Goal: Task Accomplishment & Management: Manage account settings

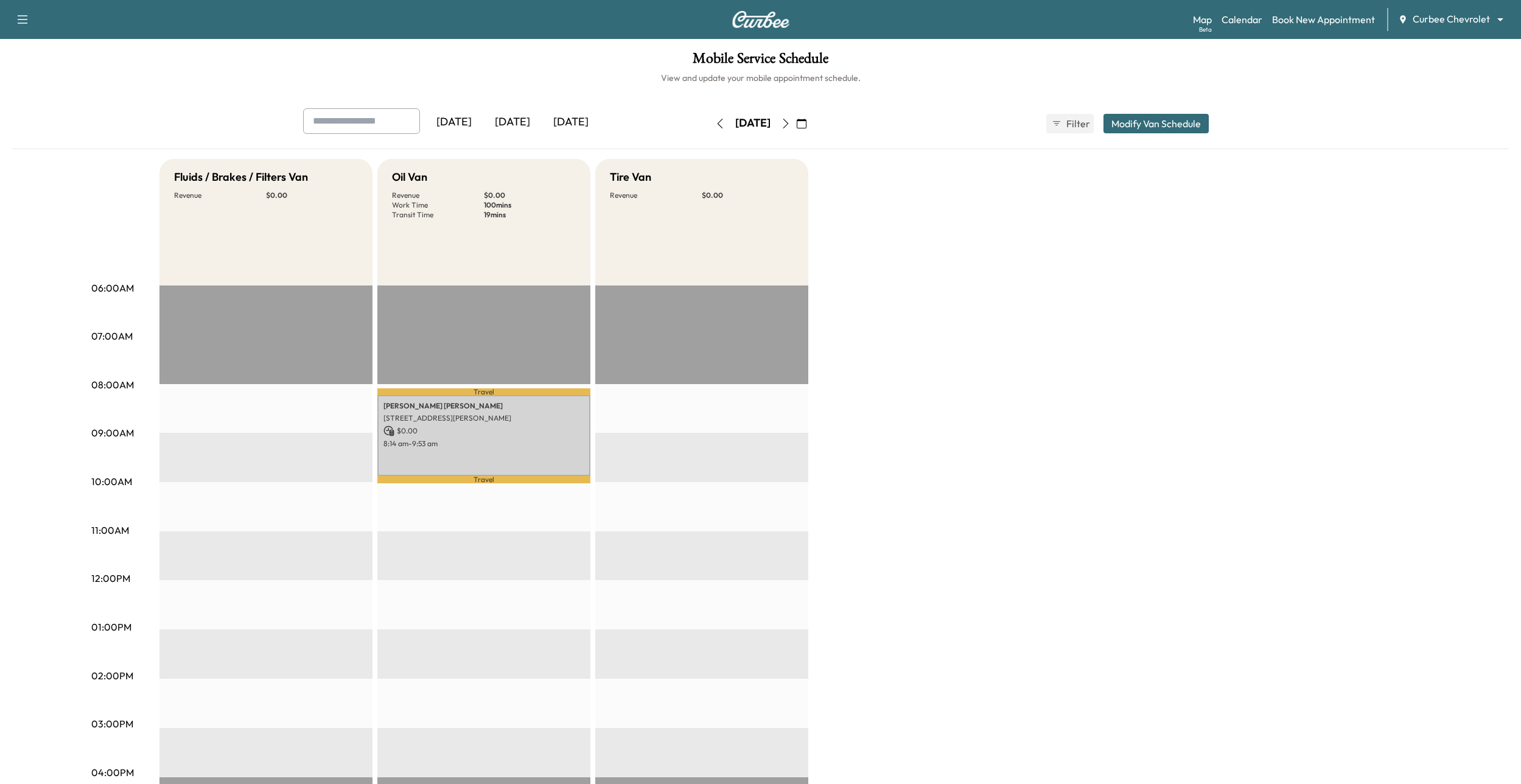
click at [1446, 21] on body "Support Log Out Map Beta Calendar Book New Appointment Curbee Chevrolet *******…" at bounding box center [760, 392] width 1521 height 784
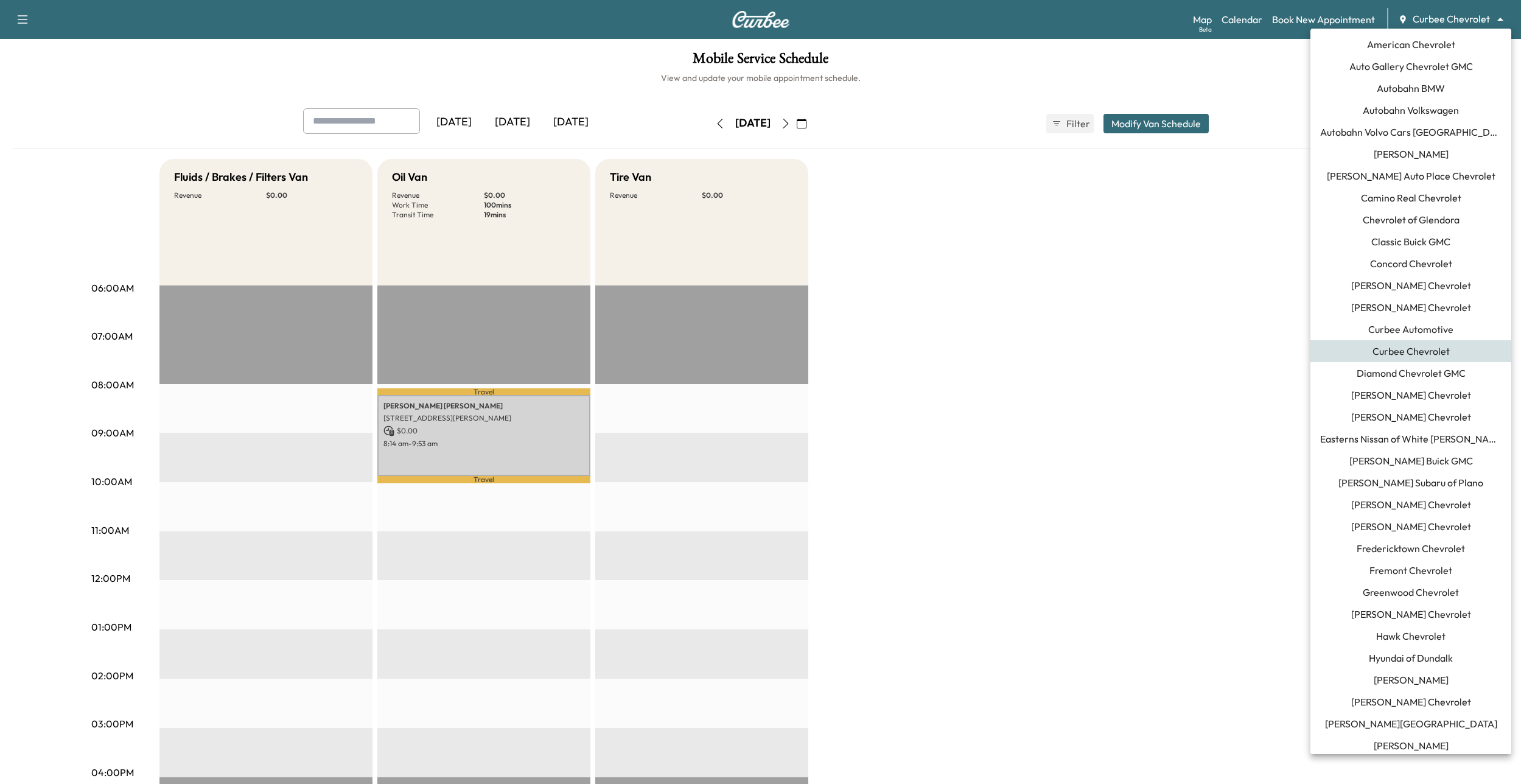
drag, startPoint x: 997, startPoint y: 215, endPoint x: 985, endPoint y: 215, distance: 12.0
click at [997, 215] on div at bounding box center [760, 392] width 1521 height 784
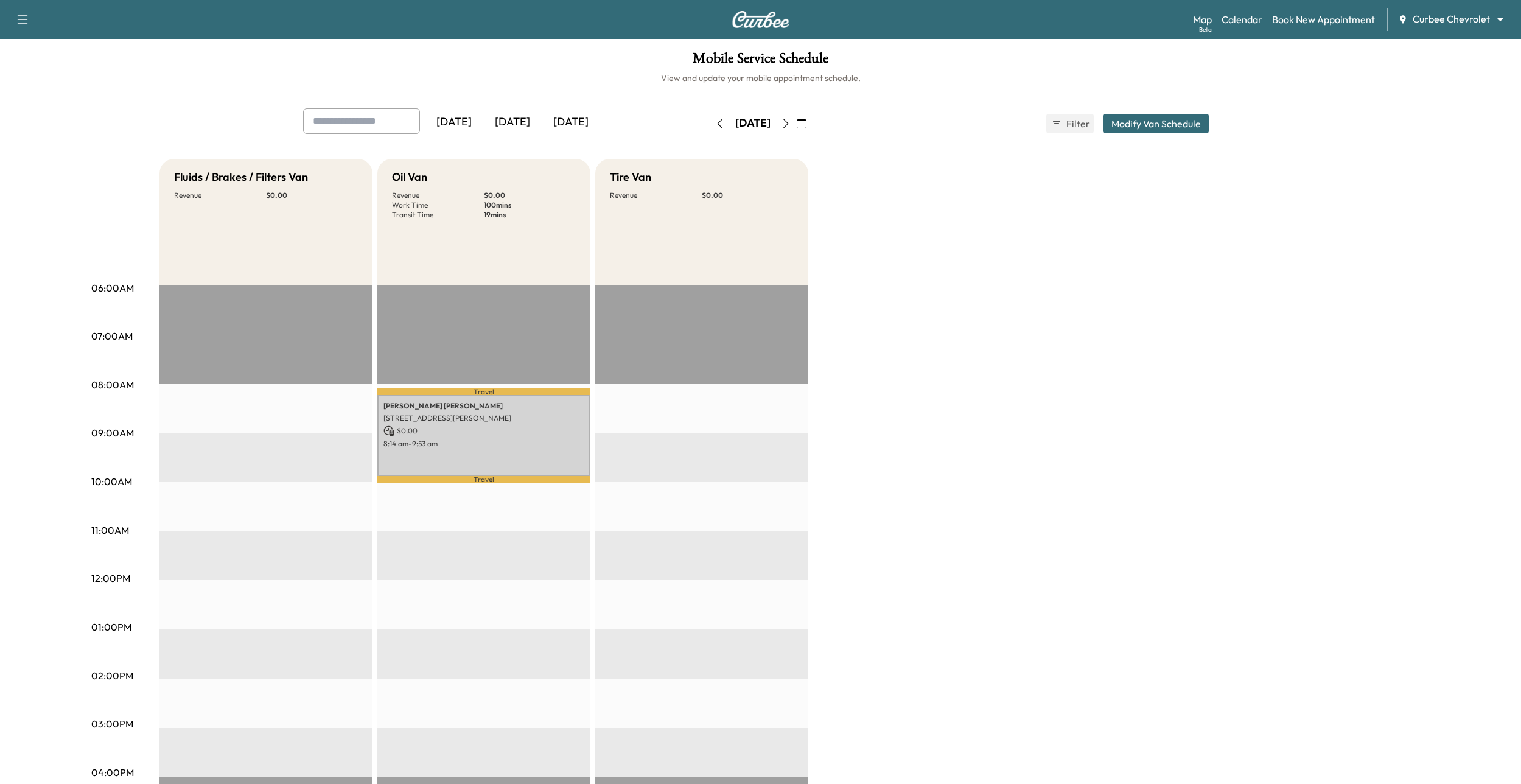
click at [1432, 18] on body "Support Log Out Map Beta Calendar Book New Appointment Curbee Chevrolet *******…" at bounding box center [760, 392] width 1521 height 784
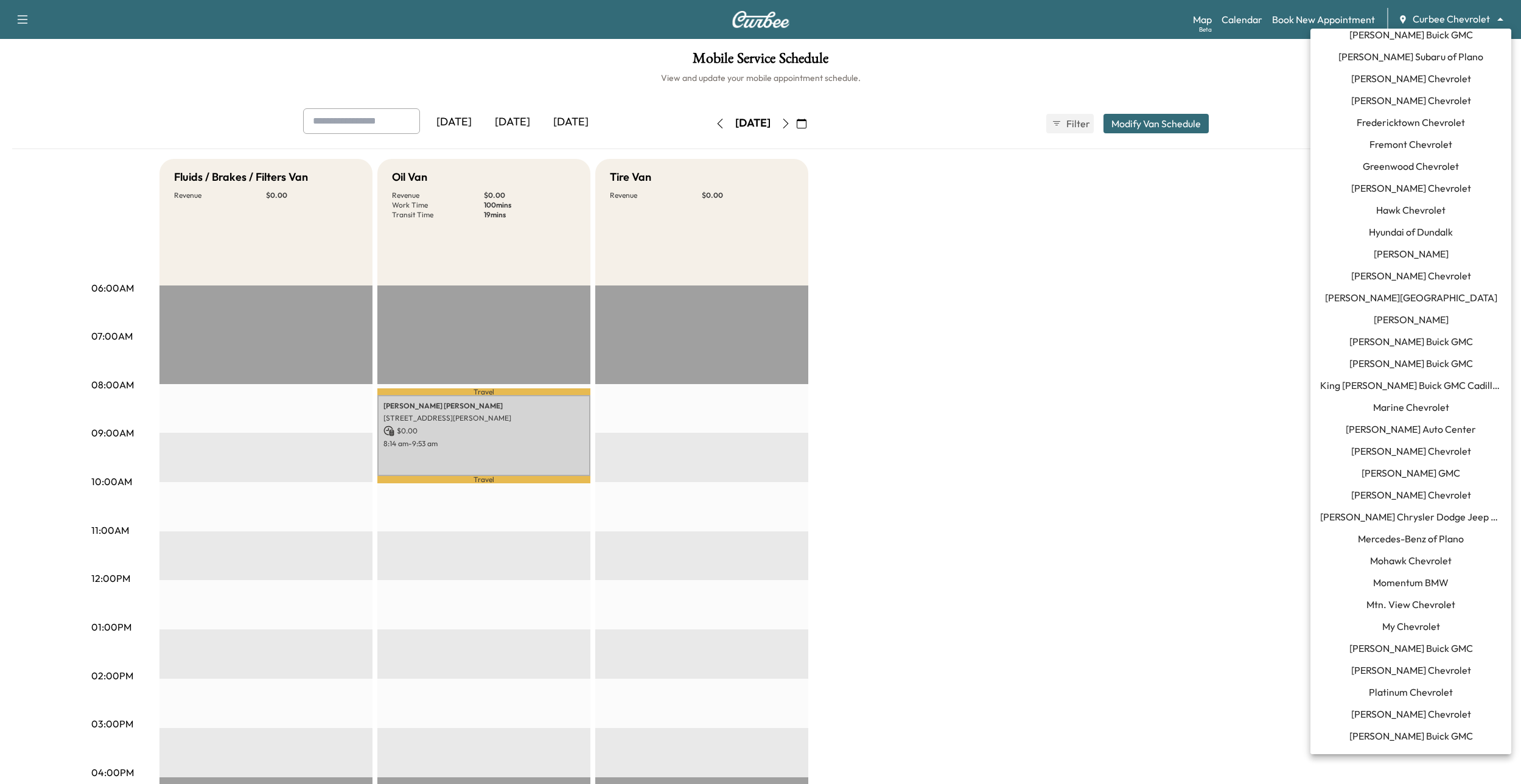
scroll to position [564, 0]
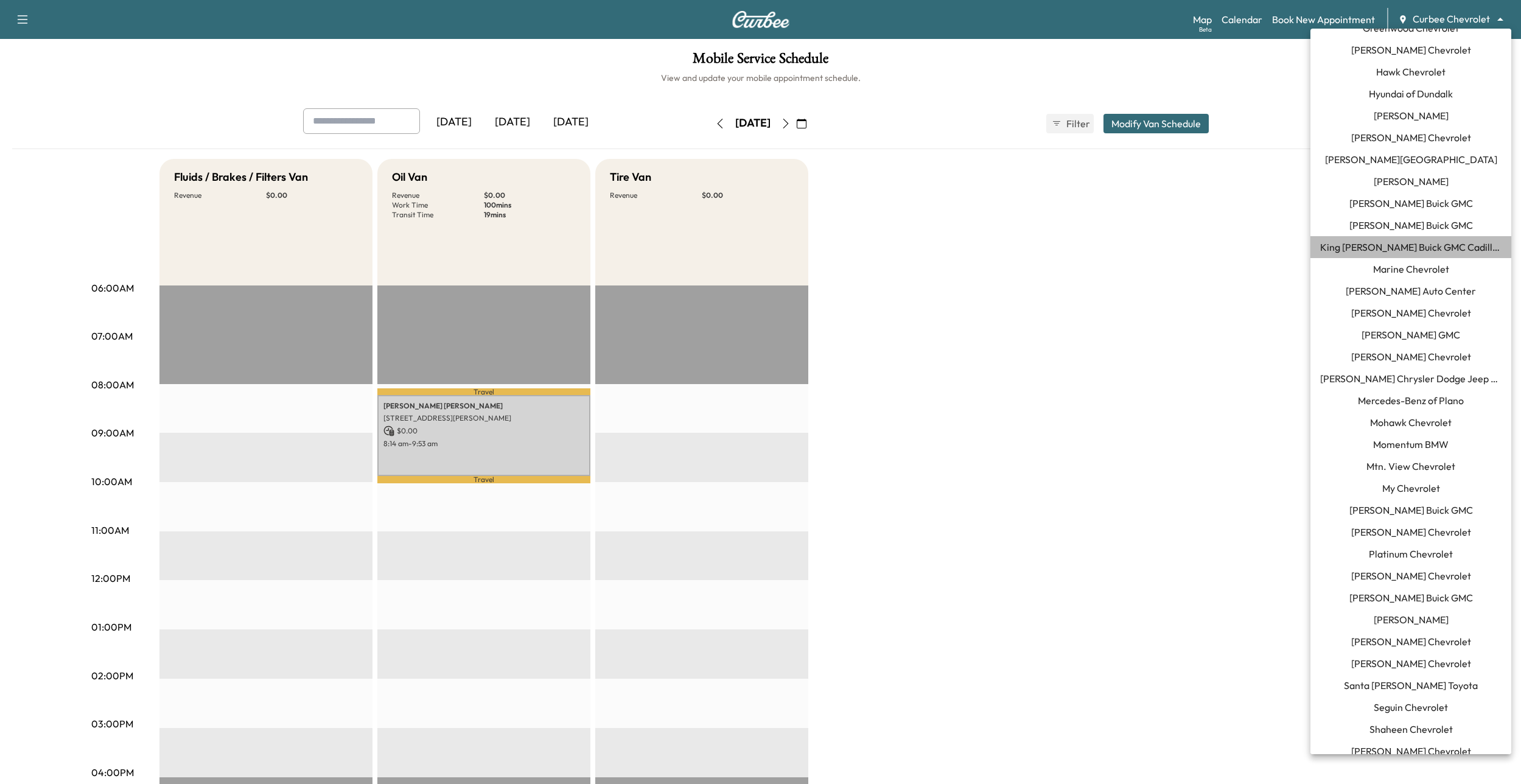
click at [1399, 247] on span "King [PERSON_NAME] Buick GMC Cadillac" at bounding box center [1411, 246] width 181 height 14
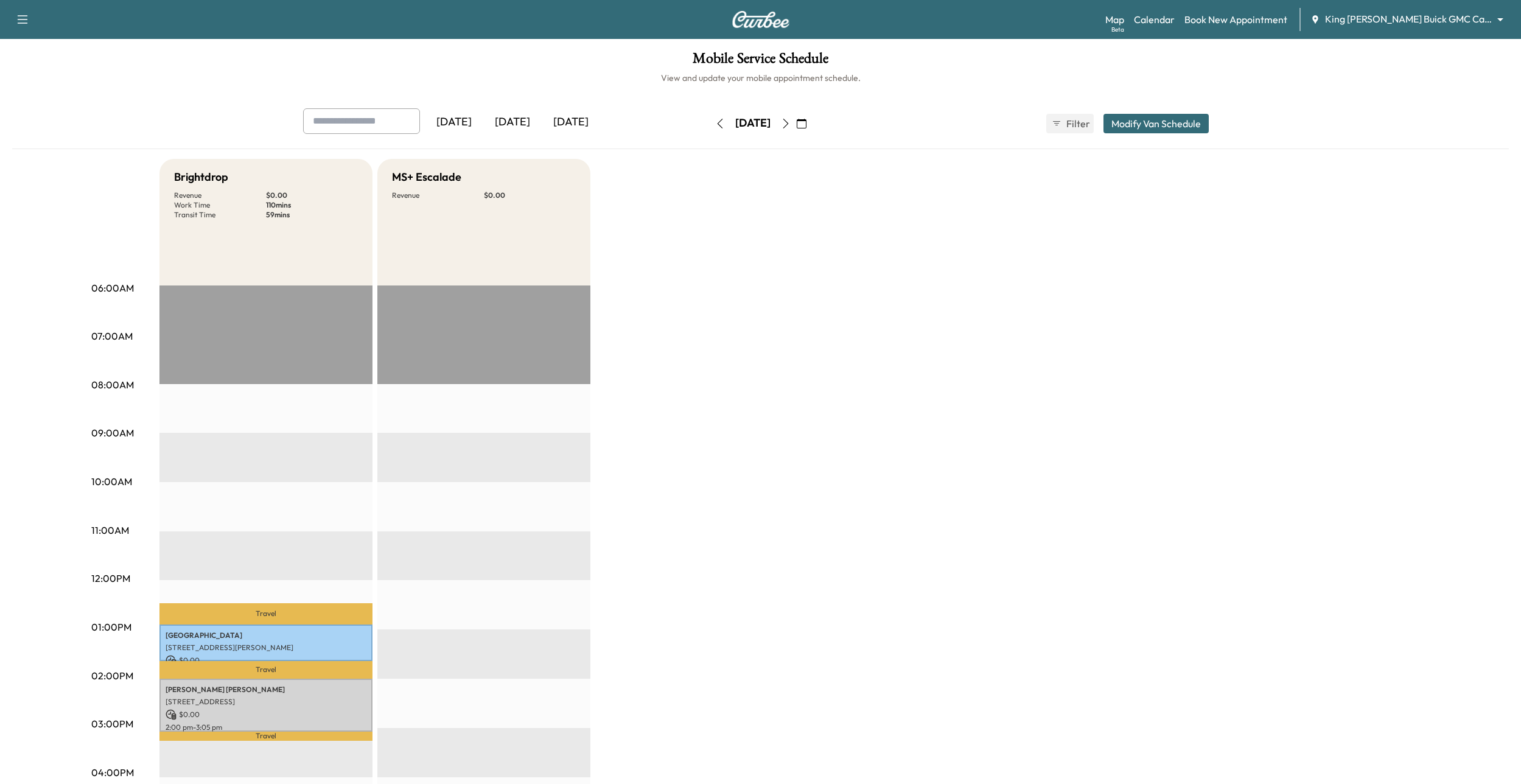
click at [791, 126] on icon "button" at bounding box center [786, 124] width 10 height 10
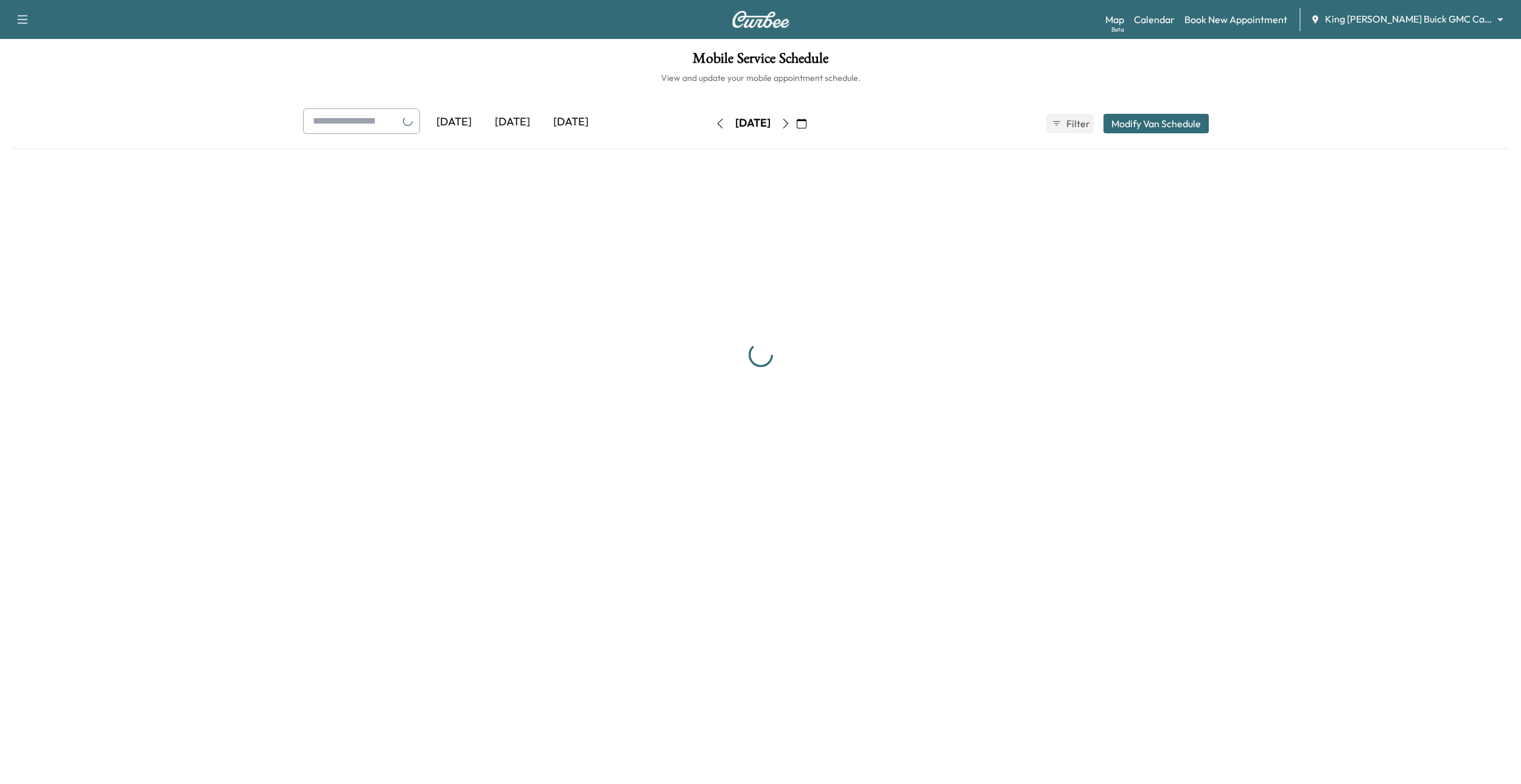
click at [791, 125] on icon "button" at bounding box center [786, 124] width 10 height 10
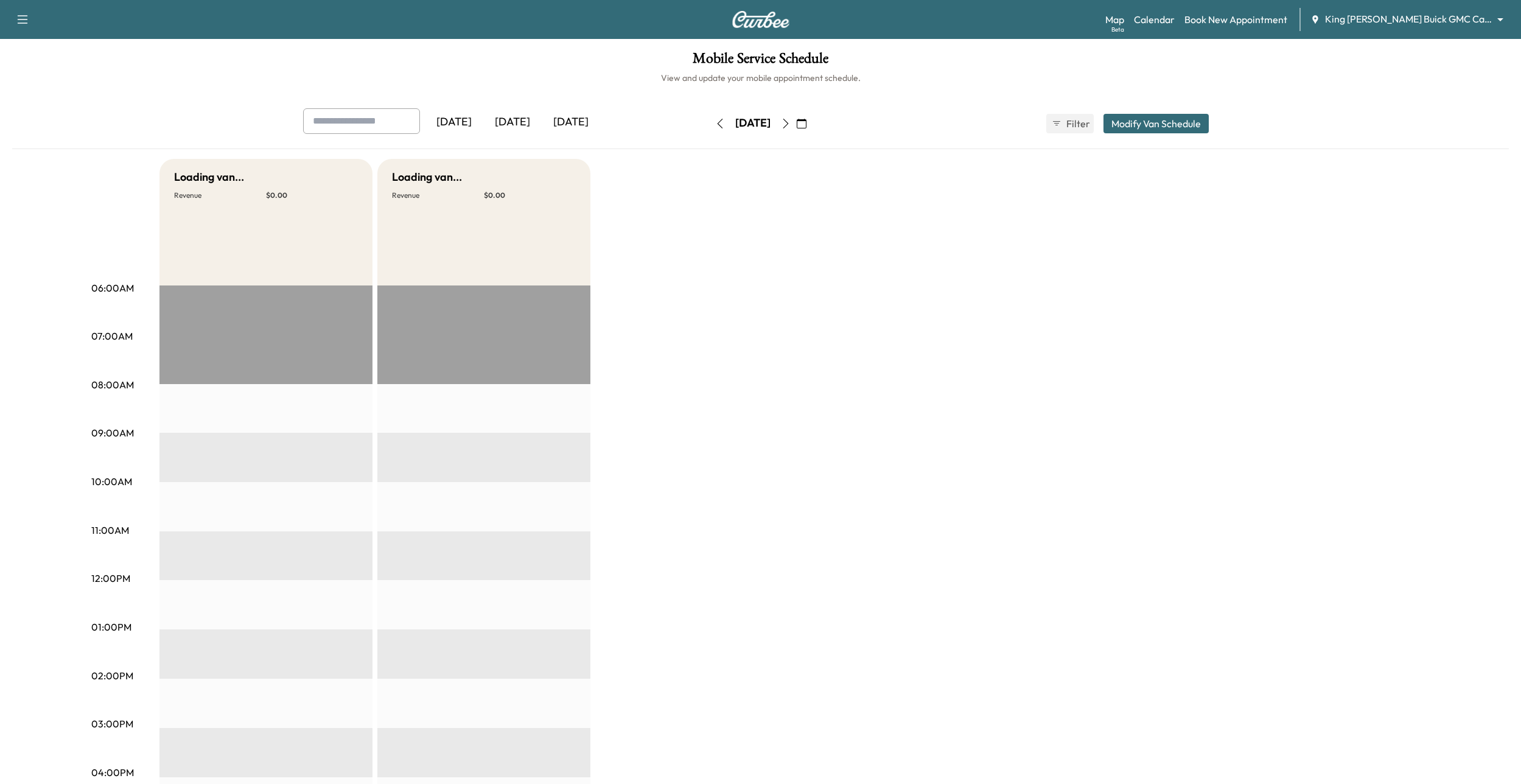
click at [812, 125] on button "button" at bounding box center [801, 123] width 21 height 19
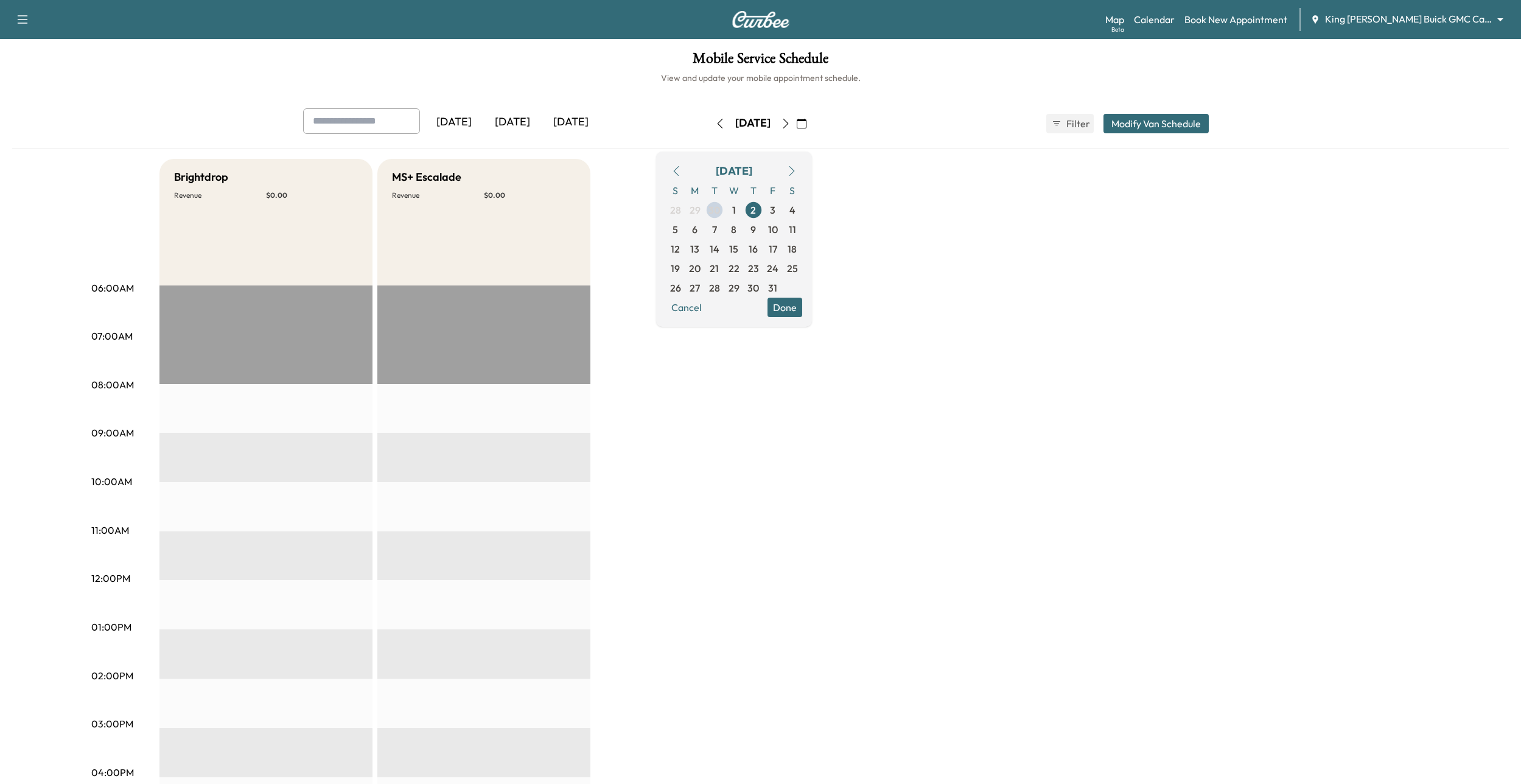
click at [791, 124] on icon "button" at bounding box center [786, 124] width 10 height 10
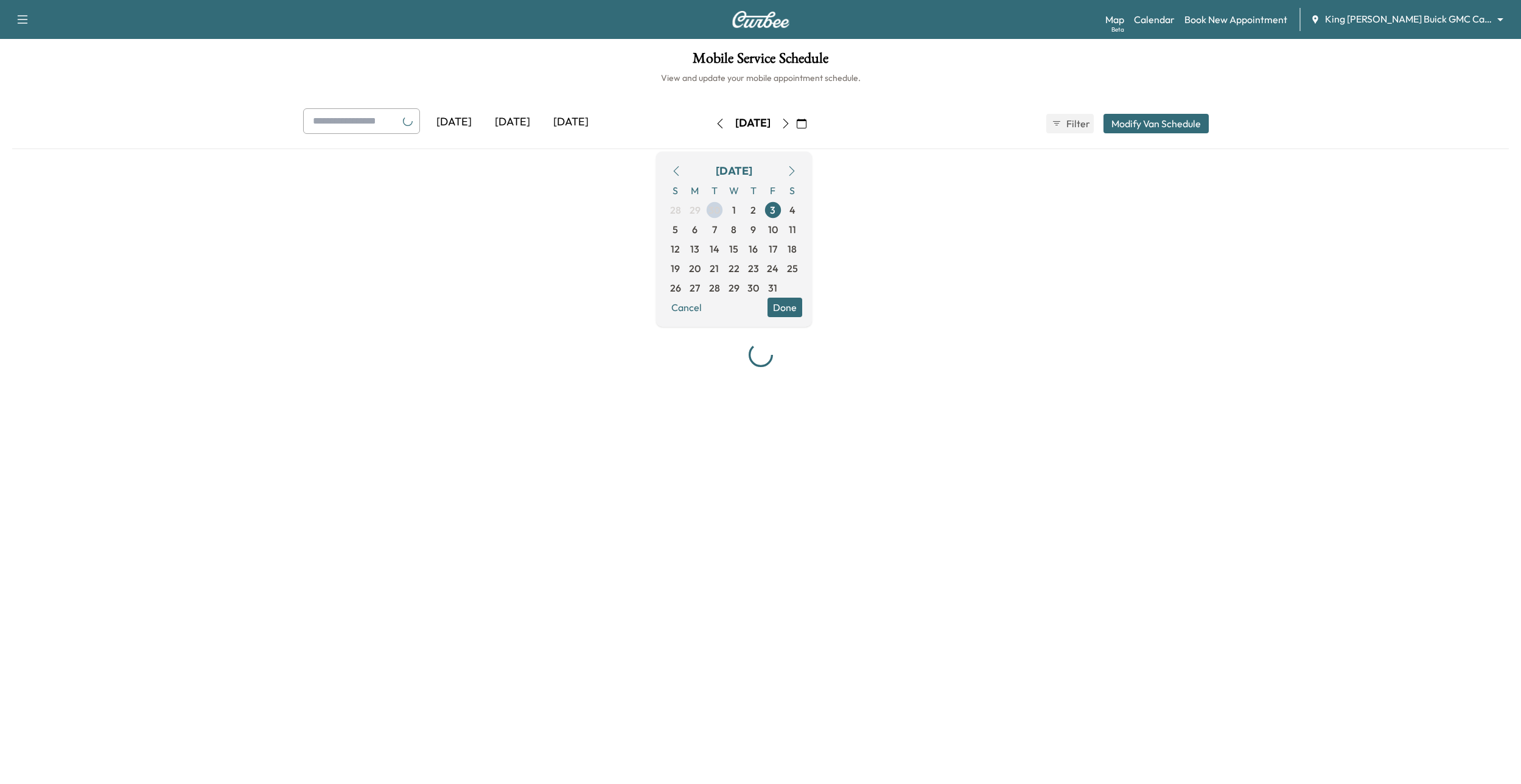
click at [812, 124] on button "button" at bounding box center [801, 123] width 21 height 19
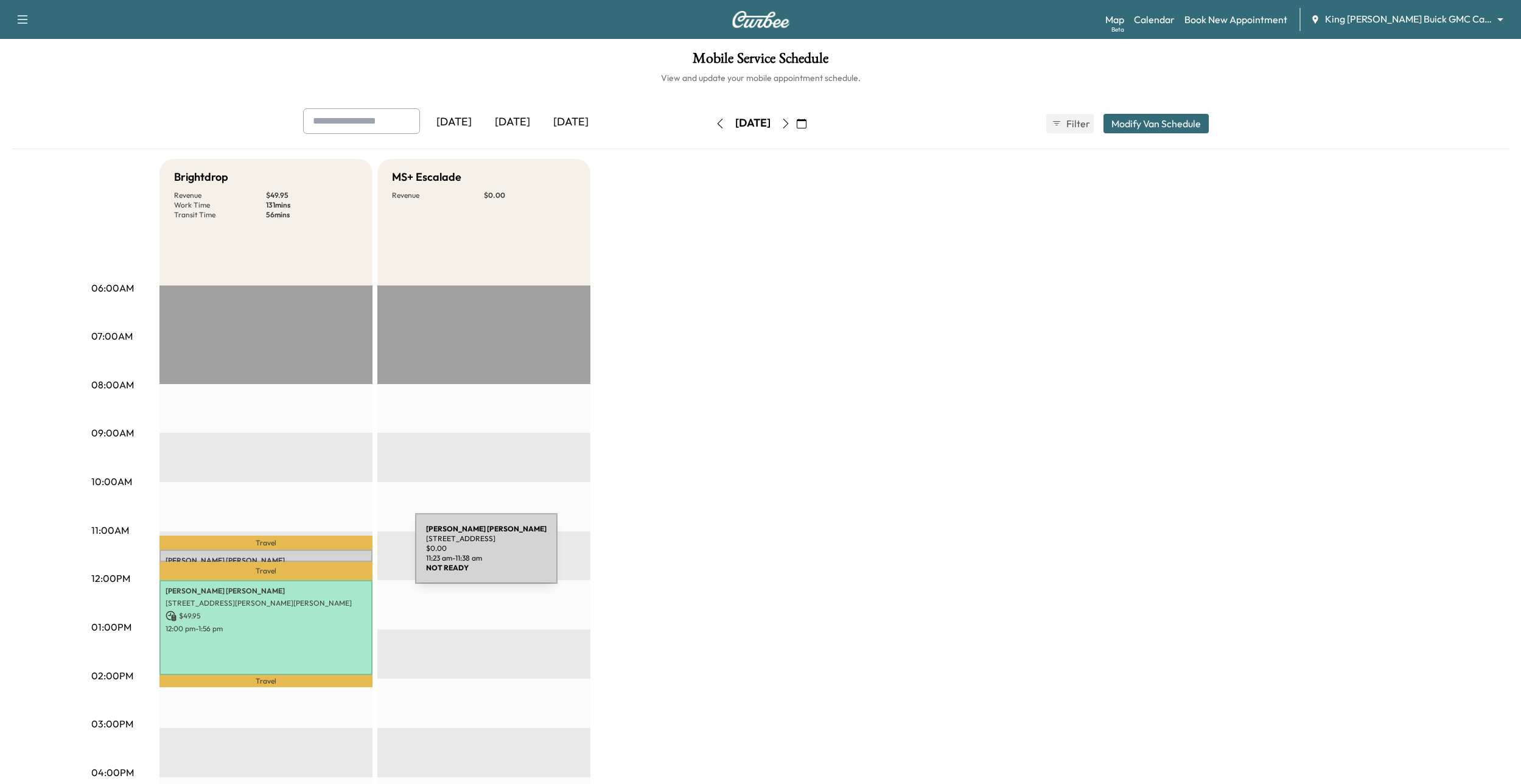
click at [324, 555] on div "Chris Mudd 98 Veterans Memorial Hwy, Commack, NY 11725, USA $ 0.00 11:23 am - 1…" at bounding box center [266, 555] width 213 height 12
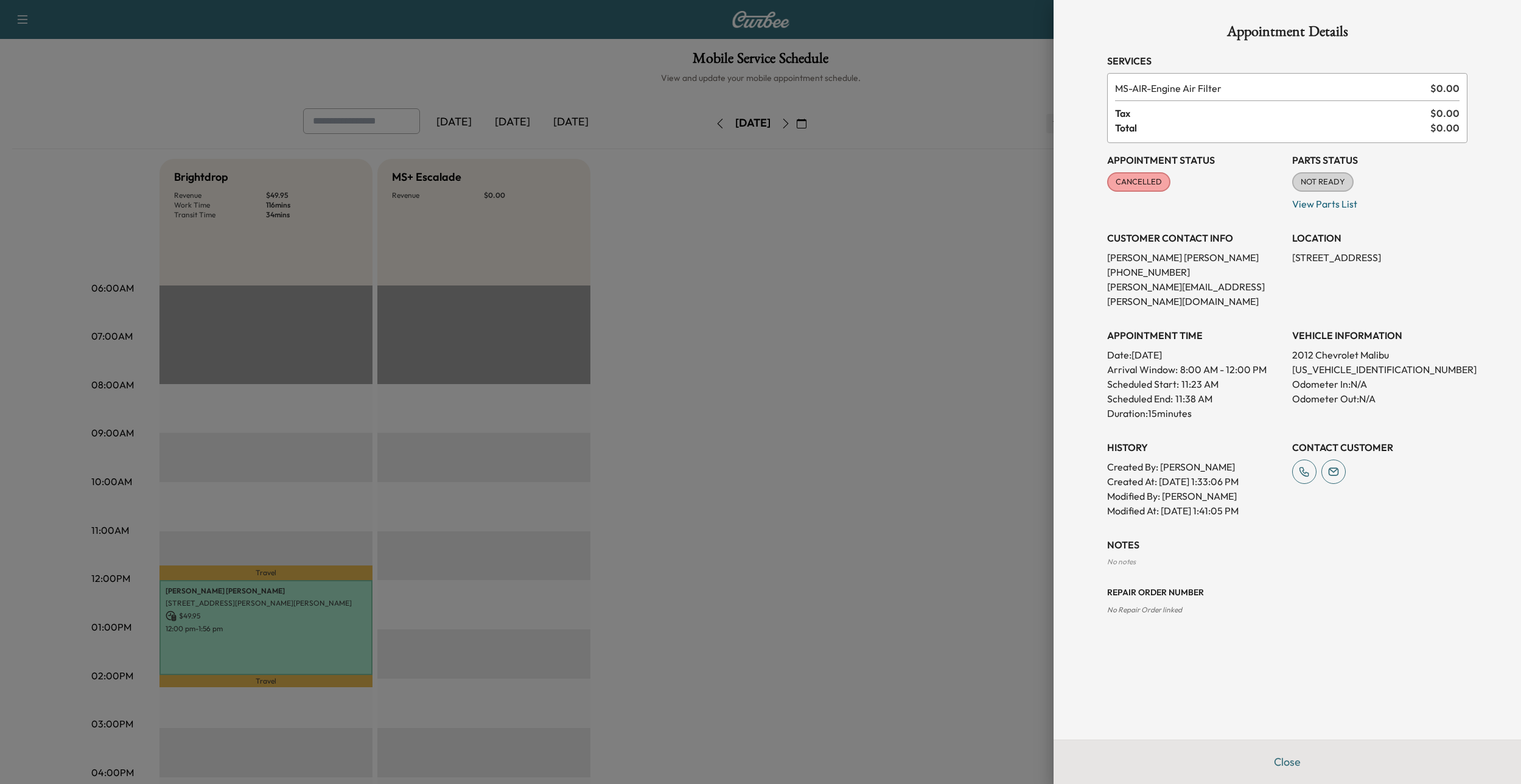
click at [874, 305] on div at bounding box center [760, 392] width 1521 height 784
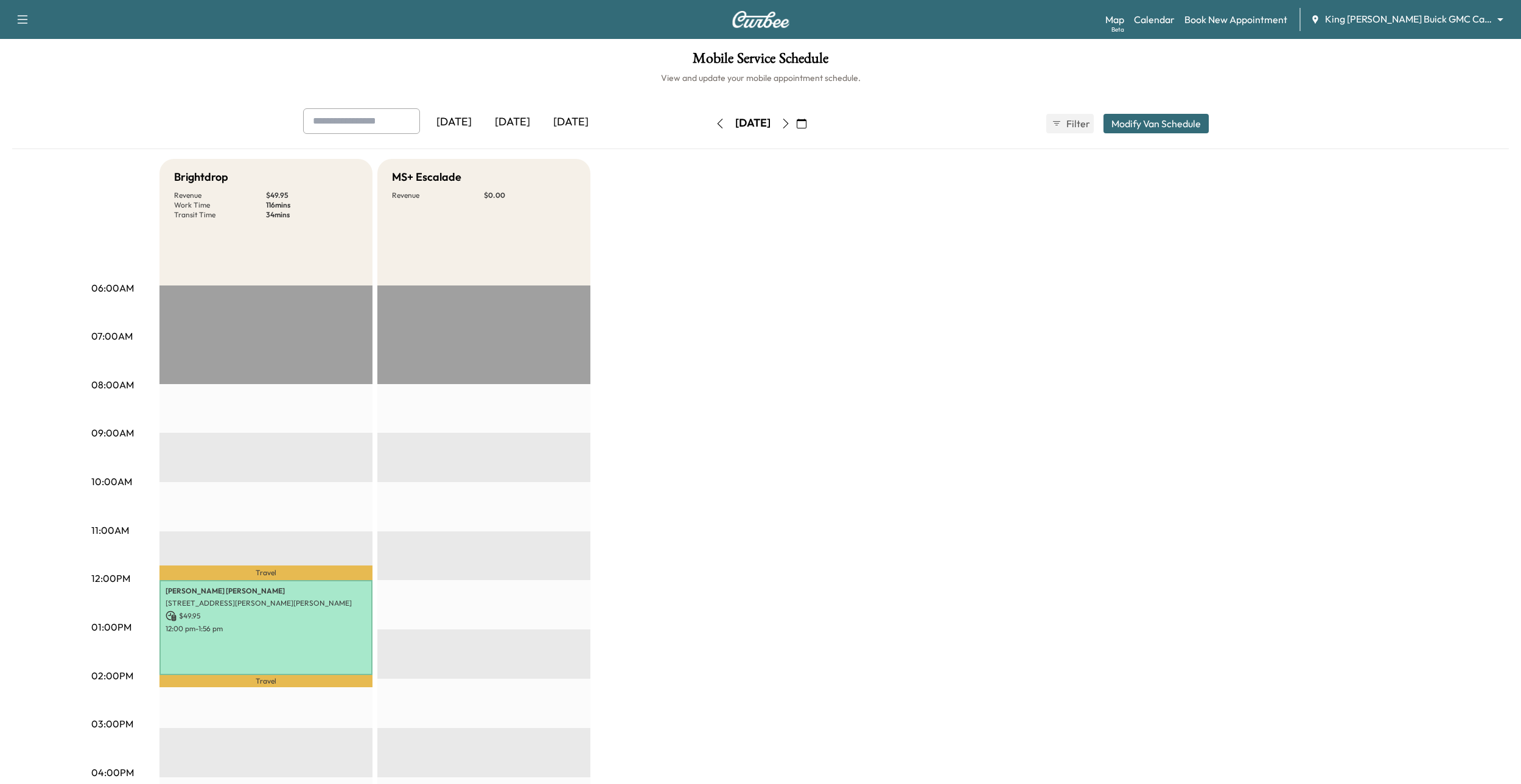
drag, startPoint x: 881, startPoint y: 300, endPoint x: 873, endPoint y: 304, distance: 8.9
click at [880, 301] on div "Brightdrop Revenue $ 49.95 Work Time 116 mins Transit Time 34 mins Travel PETER…" at bounding box center [795, 615] width 1271 height 913
click at [780, 386] on div "Brightdrop Revenue $ 49.95 Work Time 116 mins Transit Time 34 mins Travel PETER…" at bounding box center [795, 615] width 1271 height 913
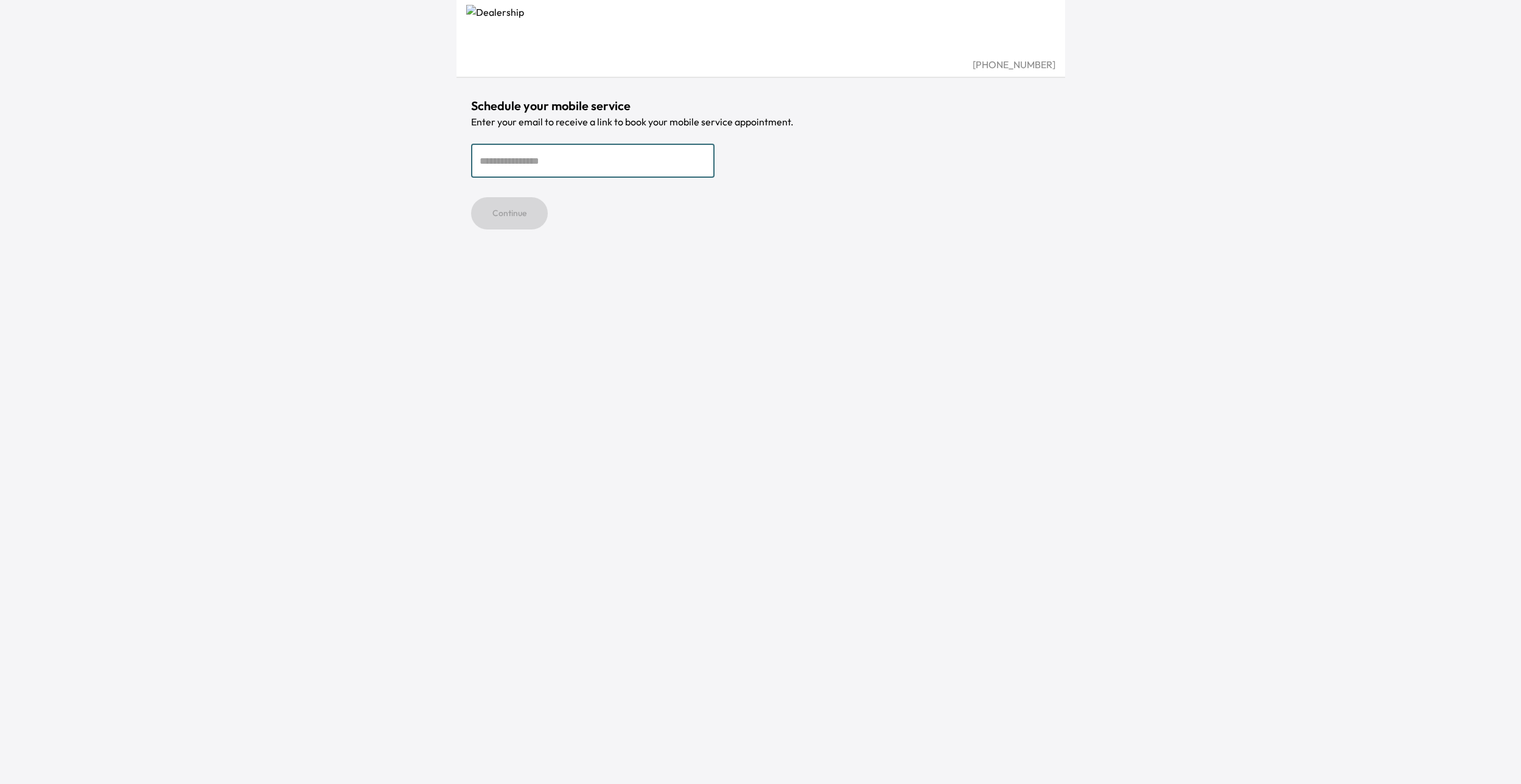
click at [326, 150] on div "(631) 982-4449 Schedule your mobile service Enter your email to receive a link …" at bounding box center [760, 392] width 1521 height 784
drag, startPoint x: 480, startPoint y: 176, endPoint x: 489, endPoint y: 170, distance: 10.8
click at [482, 175] on input "email" at bounding box center [593, 161] width 243 height 34
click at [524, 159] on input "email" at bounding box center [593, 161] width 243 height 34
type input "**********"
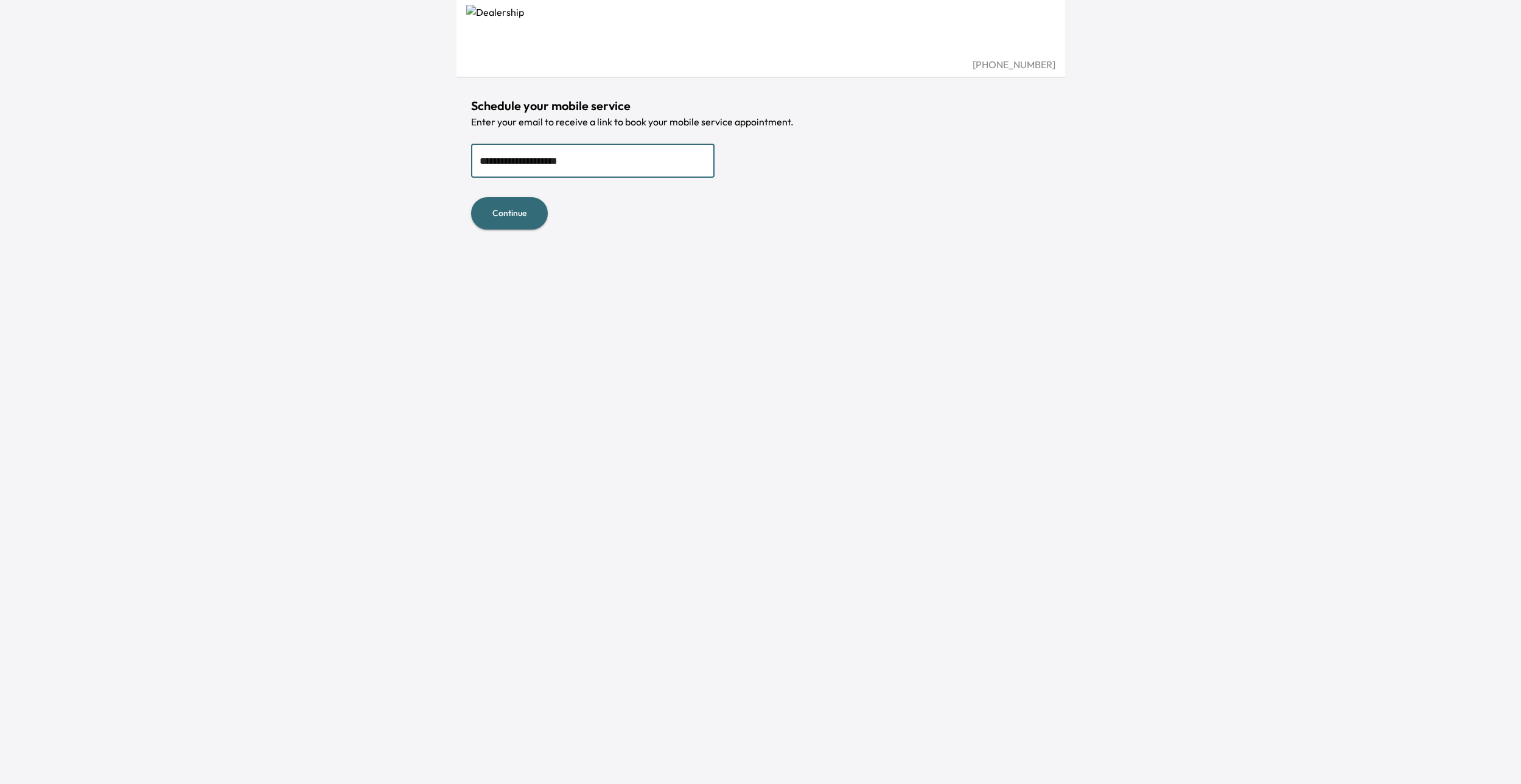
click at [471, 197] on button "Continue" at bounding box center [509, 213] width 77 height 32
